Goal: Task Accomplishment & Management: Complete application form

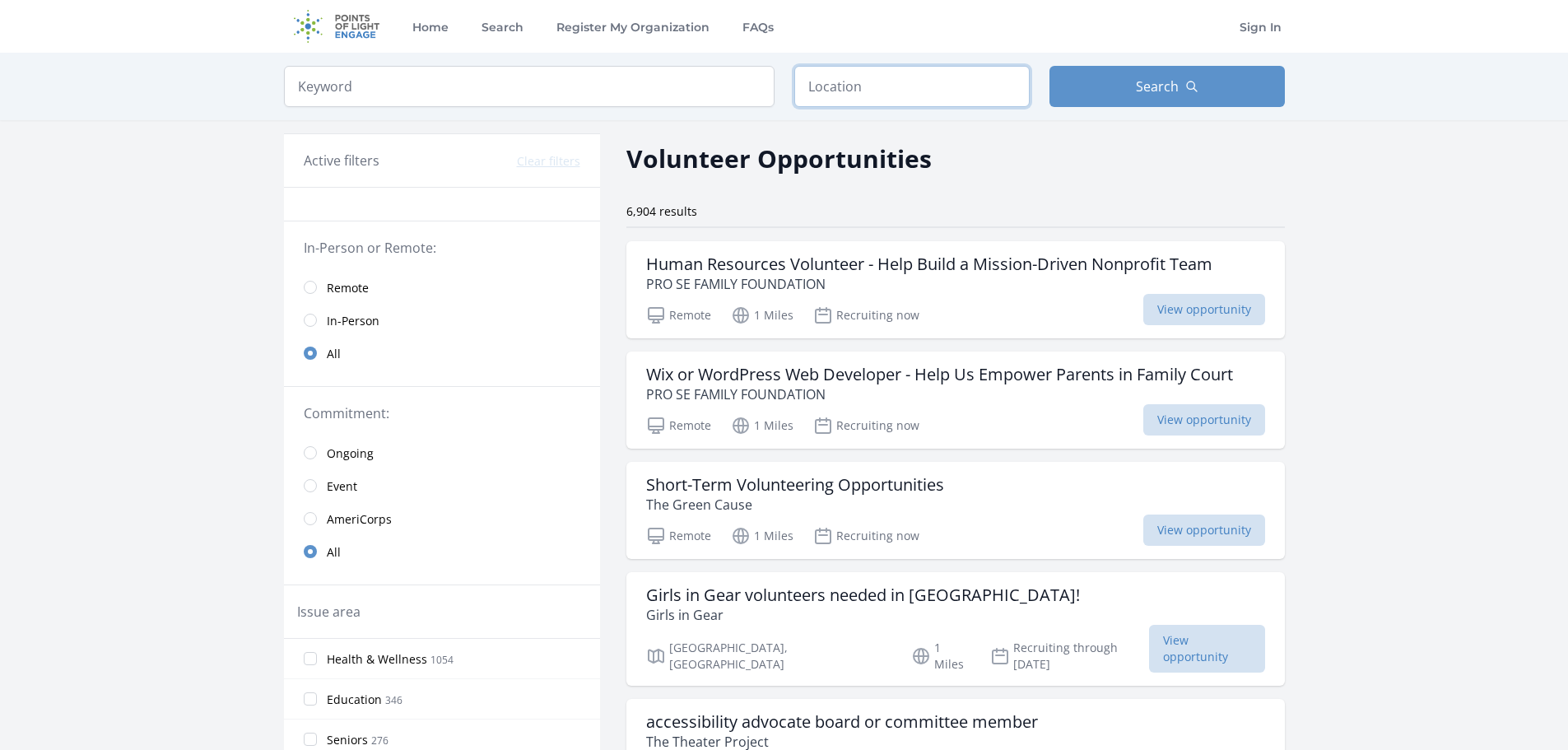
click at [880, 92] on input "text" at bounding box center [911, 87] width 235 height 41
type input "Rahway, NJ, USA"
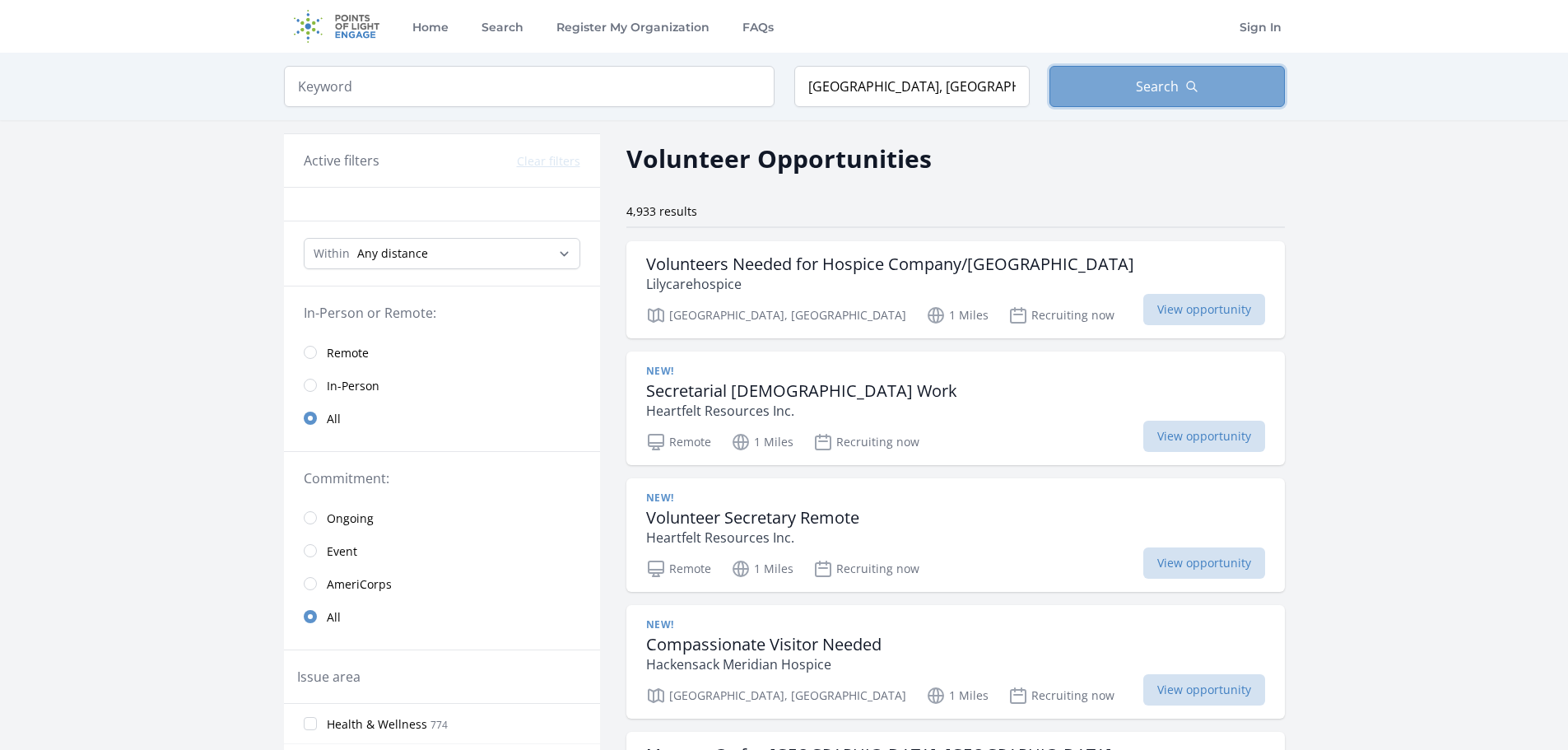
click at [1101, 99] on button "Search" at bounding box center [1166, 87] width 235 height 41
click at [819, 394] on h3 "Secretarial Volunteer Work" at bounding box center [801, 391] width 311 height 20
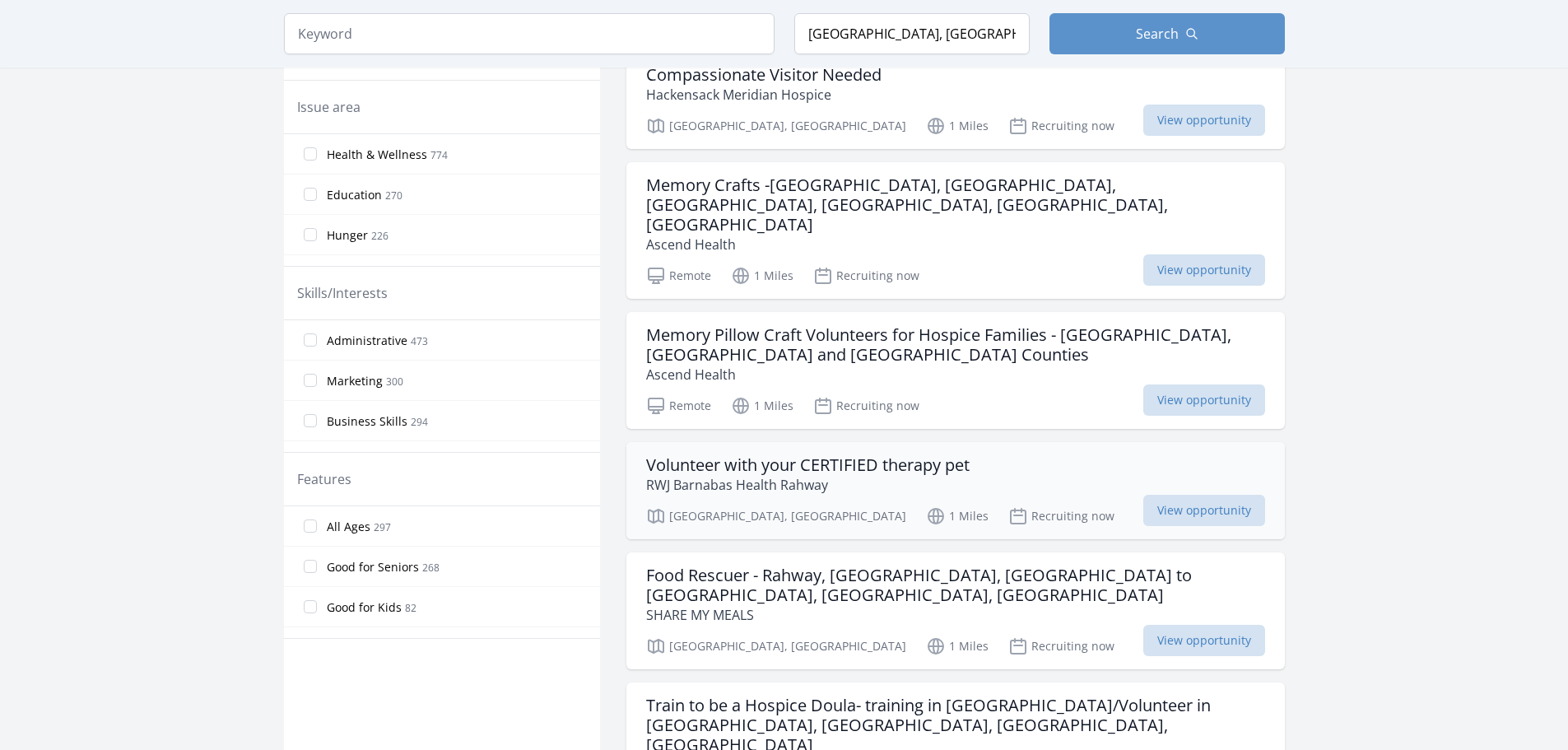
scroll to position [576, 0]
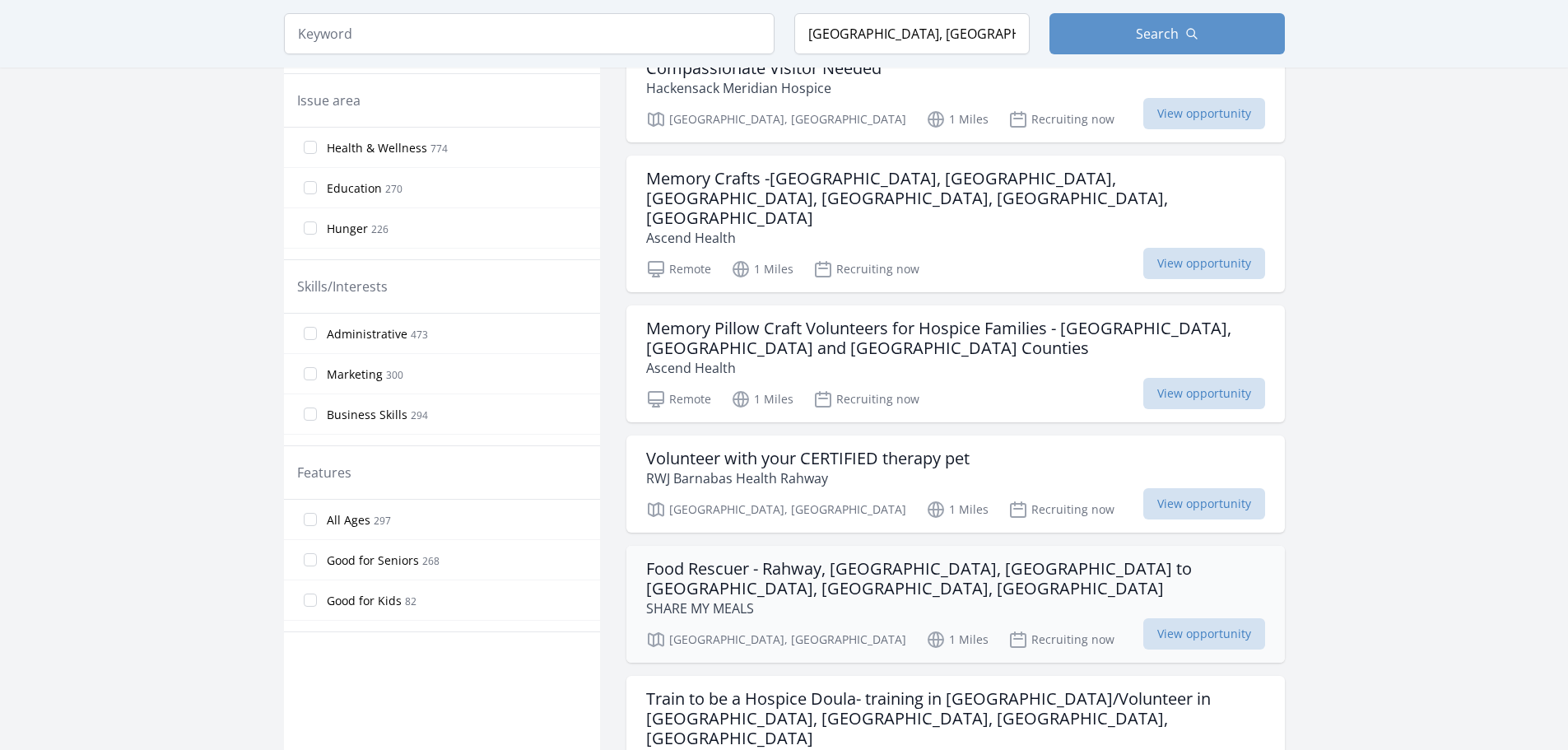
click at [901, 558] on h3 "Food Rescuer - Rahway, [GEOGRAPHIC_DATA], [GEOGRAPHIC_DATA] to [GEOGRAPHIC_DATA…" at bounding box center [955, 578] width 619 height 40
click at [425, 522] on label "Good for Kids 82" at bounding box center [442, 518] width 316 height 33
click at [317, 522] on input "Good for Kids 82" at bounding box center [311, 518] width 13 height 13
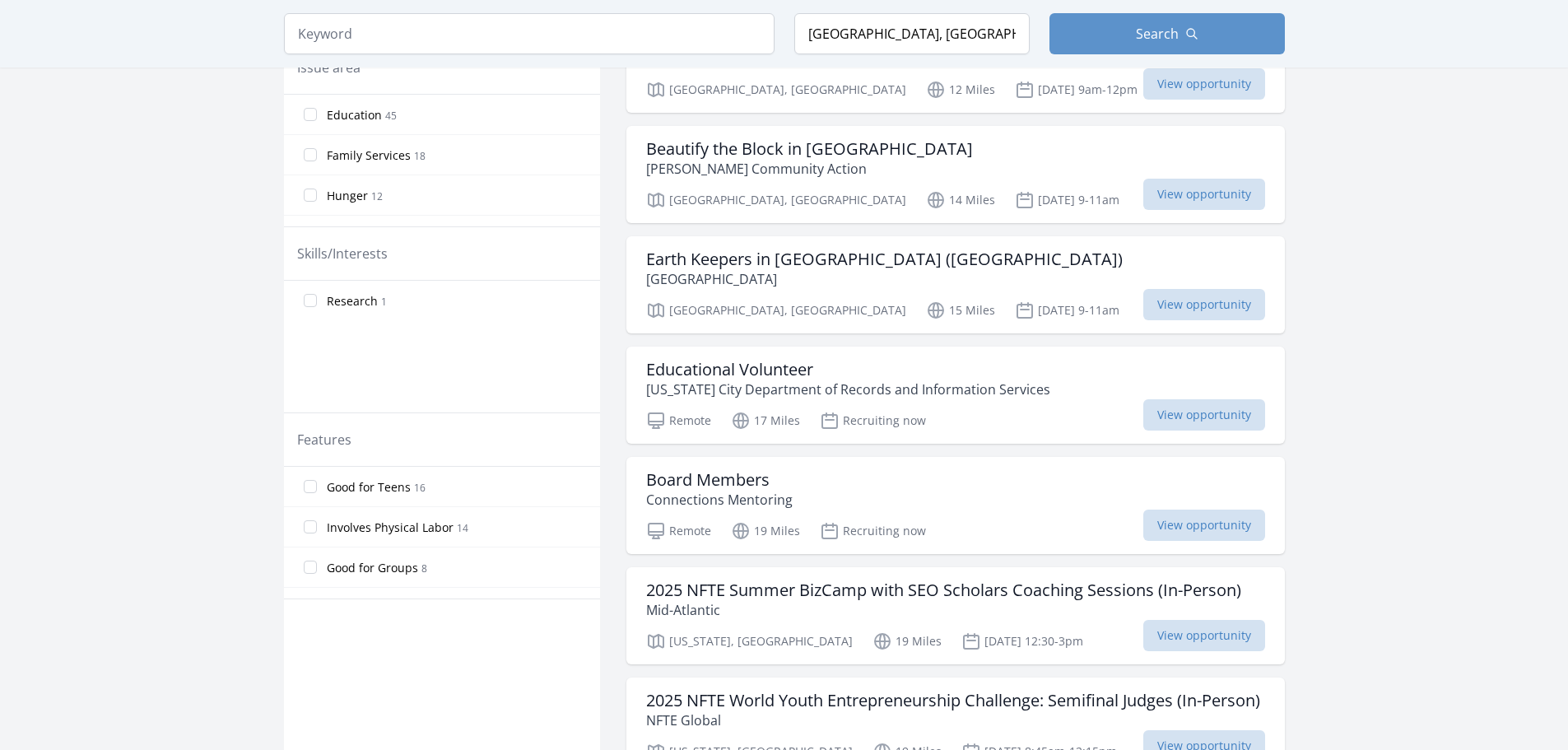
scroll to position [330, 0]
click at [435, 489] on label "Good for Teens 16" at bounding box center [442, 480] width 316 height 33
click at [317, 487] on input "Good for Teens 16" at bounding box center [311, 480] width 13 height 13
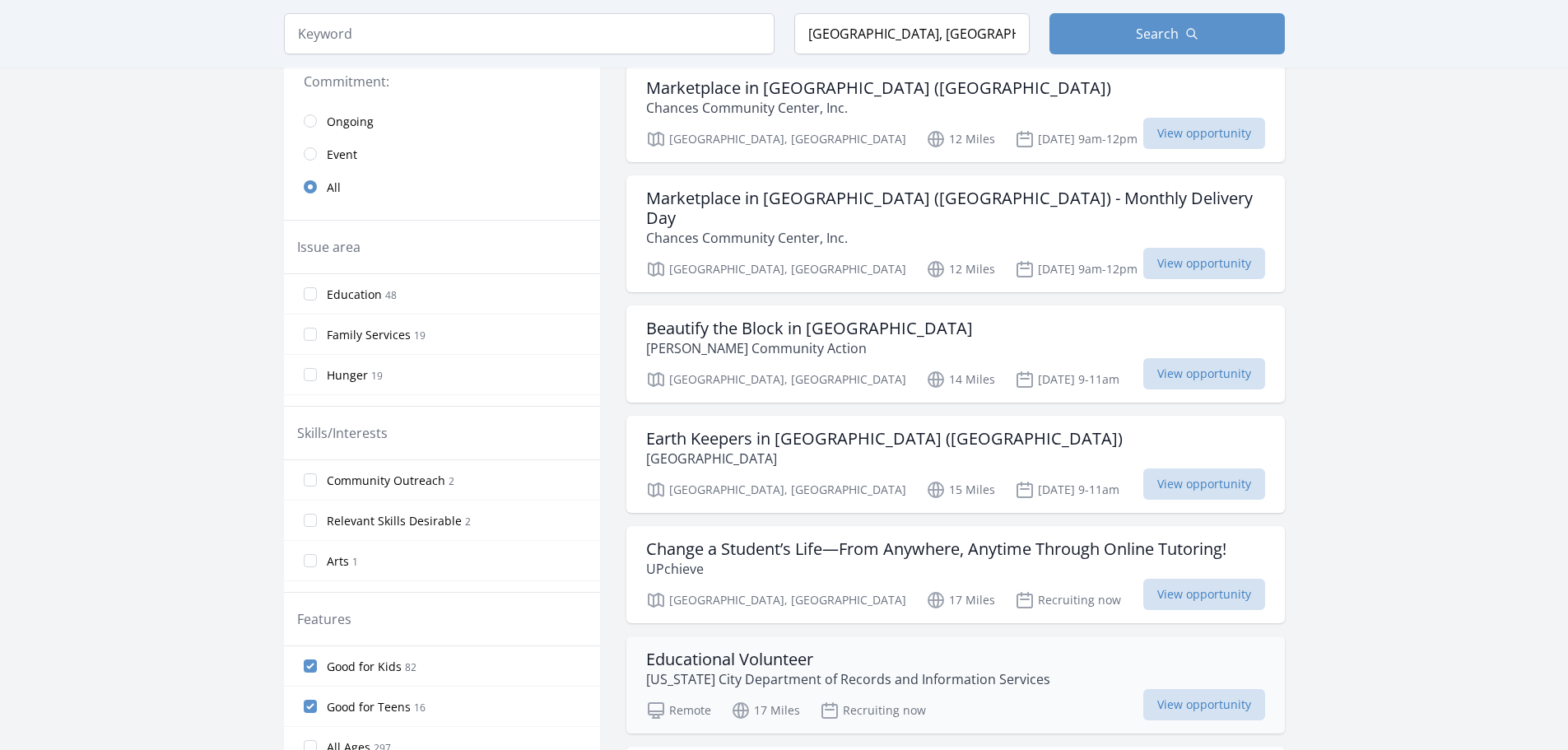
scroll to position [0, 0]
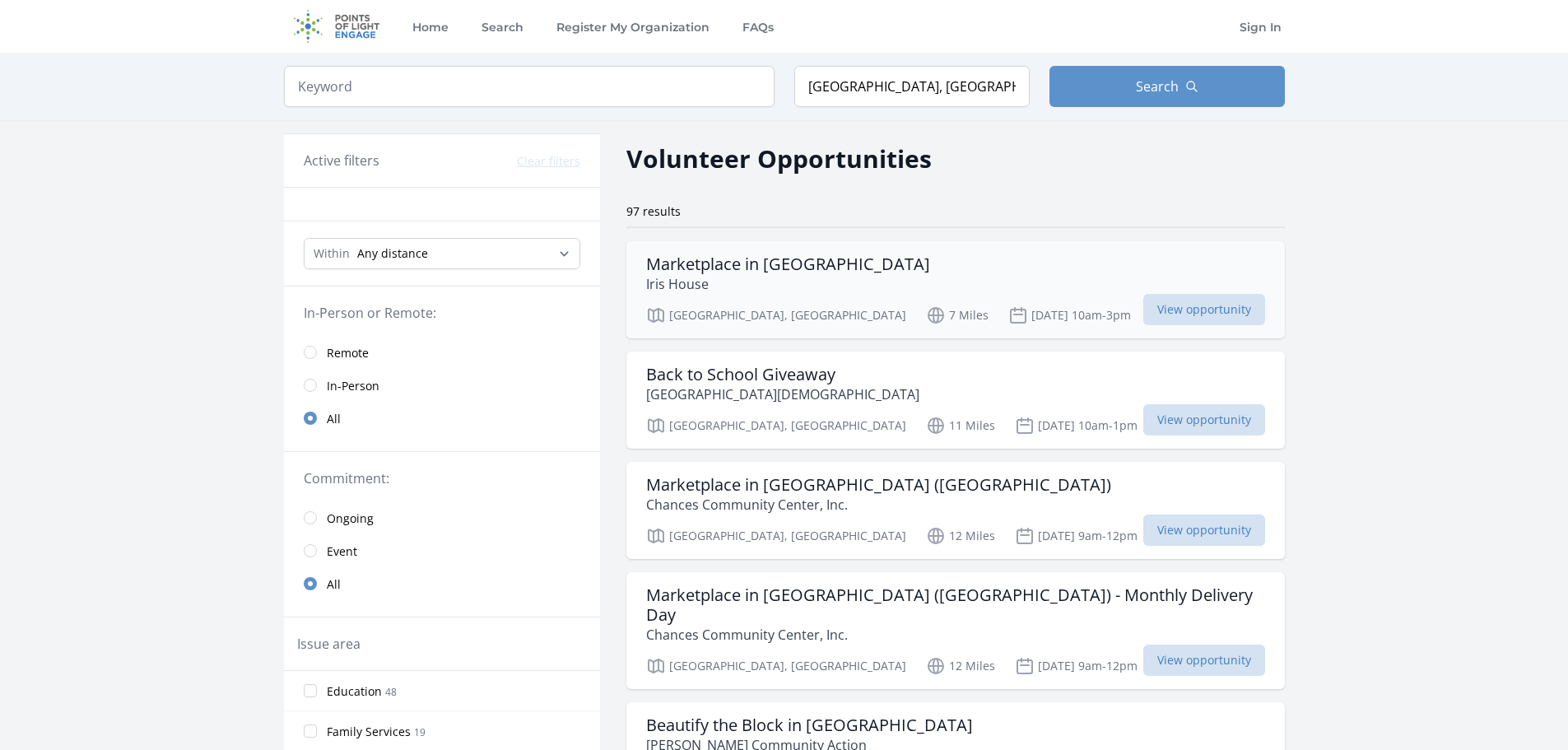
click at [944, 273] on div "Marketplace in Plainfield Iris House" at bounding box center [955, 274] width 619 height 40
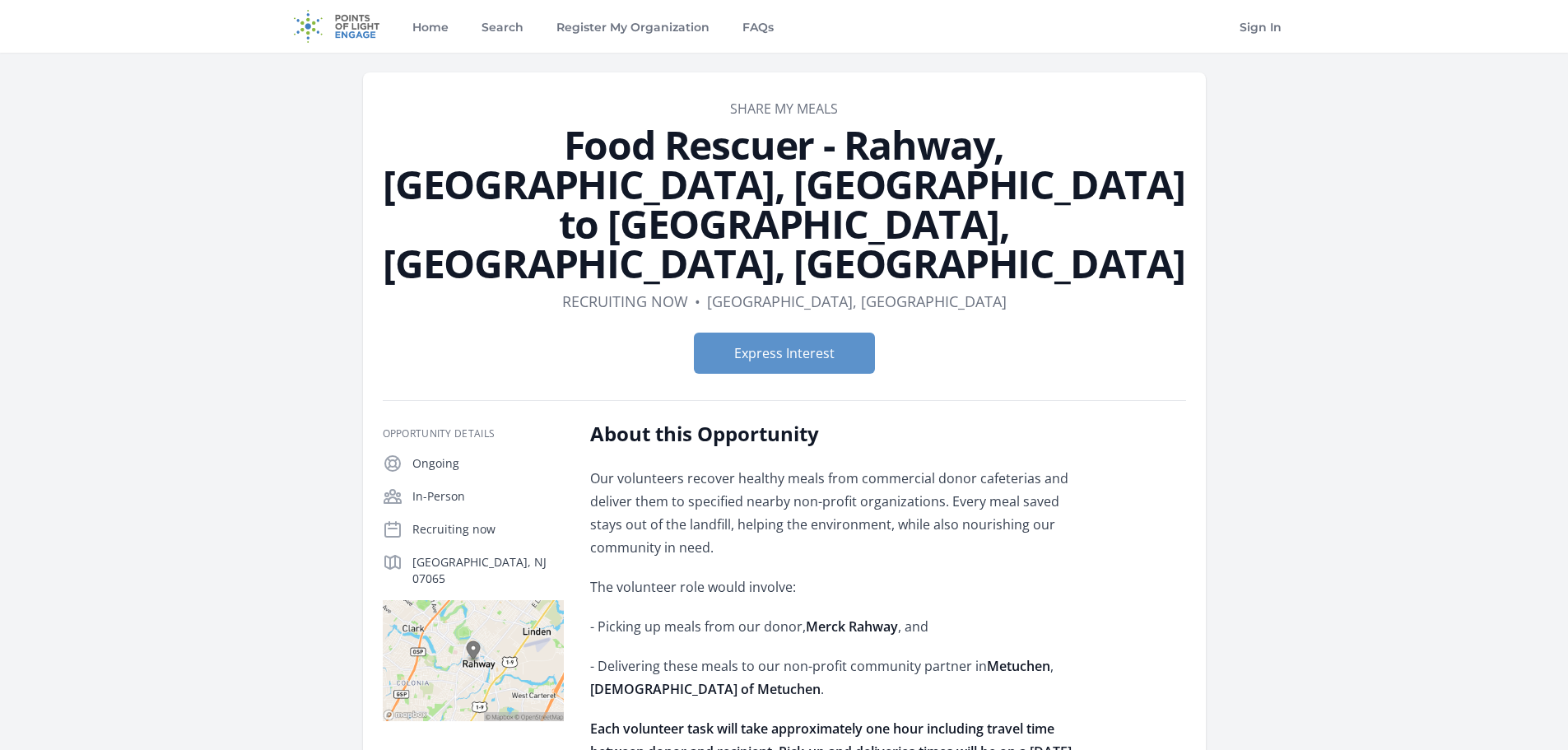
click at [768, 320] on div "Express Interest" at bounding box center [784, 354] width 803 height 68
click at [777, 333] on button "Express Interest" at bounding box center [784, 354] width 181 height 41
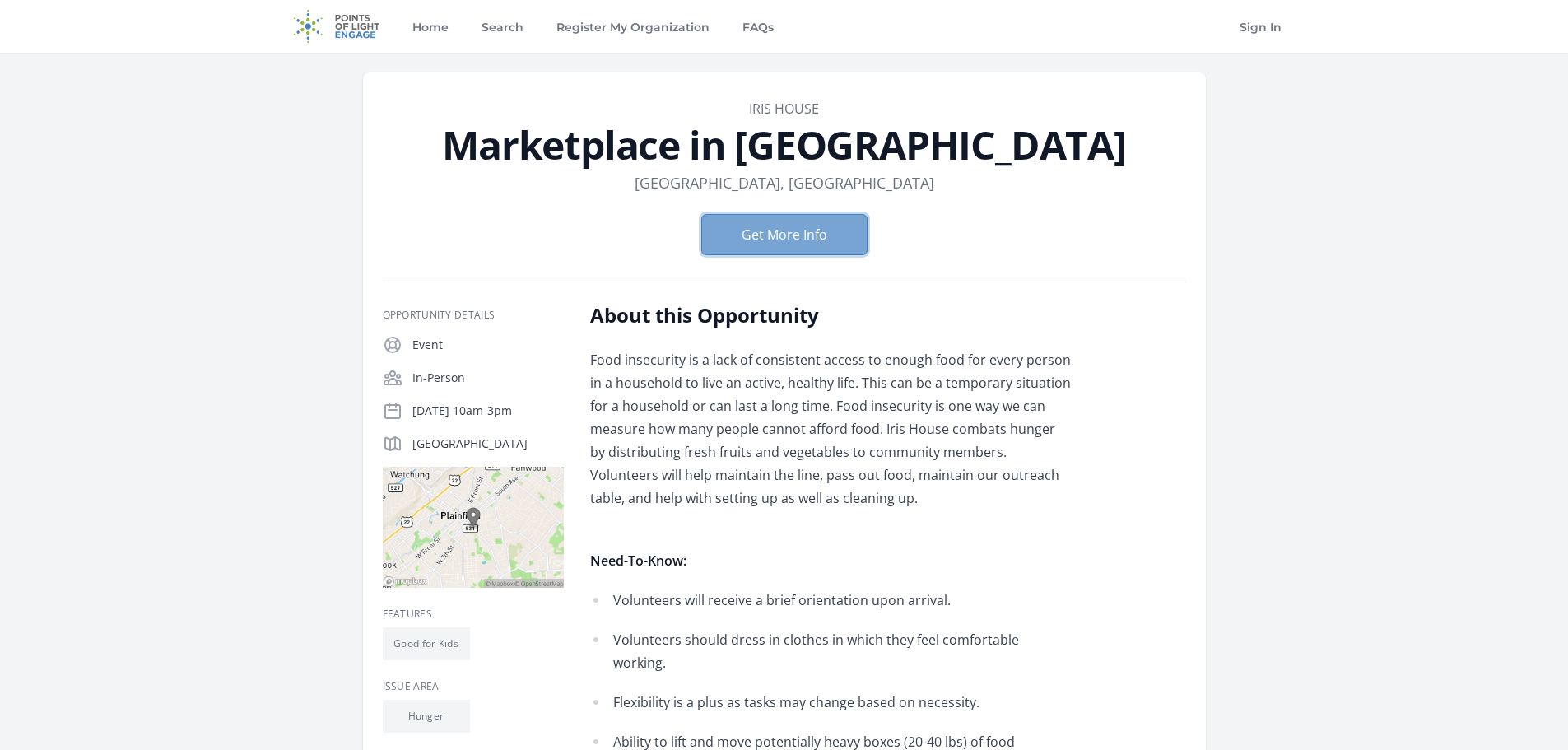
click at [770, 225] on button "Get More Info" at bounding box center [784, 235] width 166 height 41
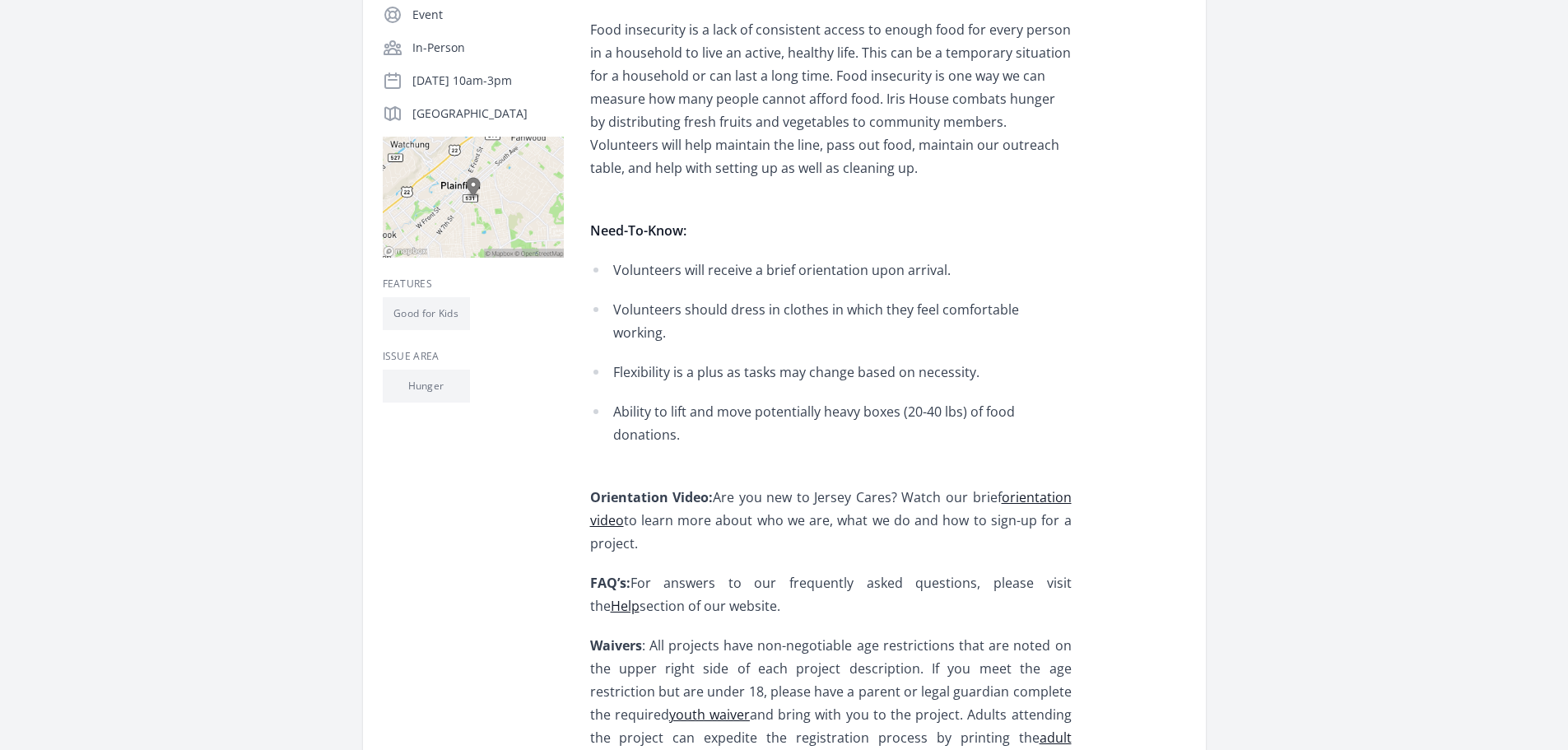
scroll to position [330, 0]
click at [634, 597] on link "Help" at bounding box center [625, 606] width 29 height 18
